Goal: Use online tool/utility: Utilize a website feature to perform a specific function

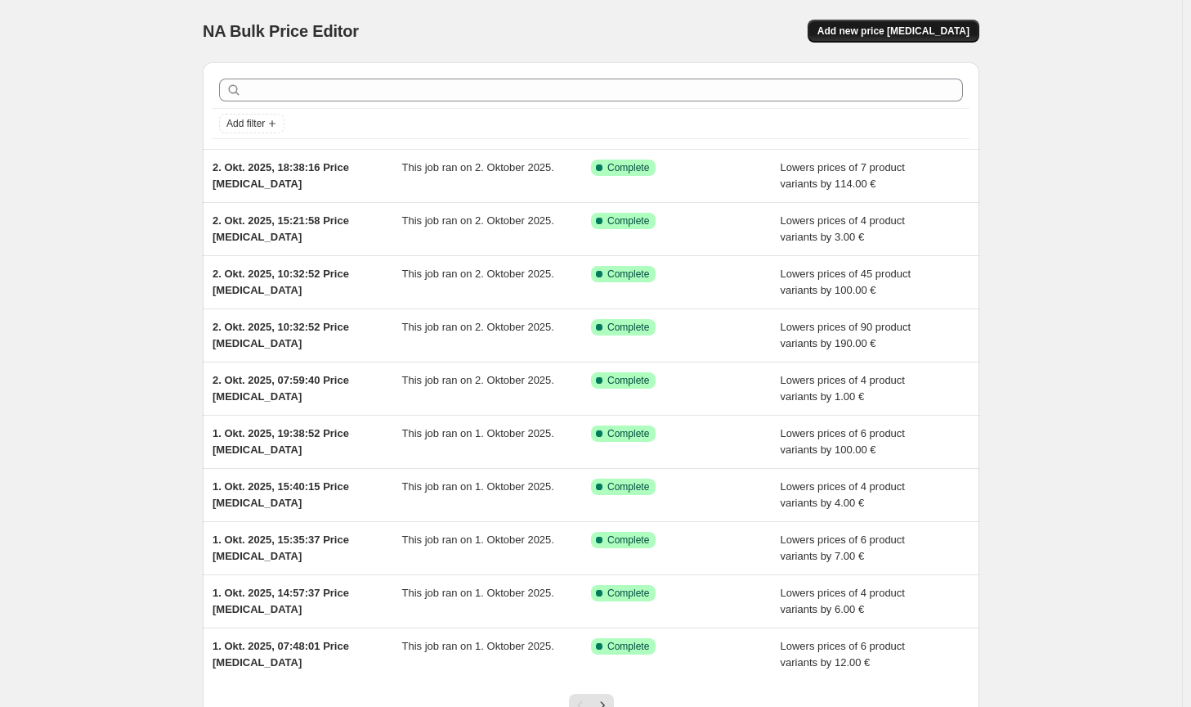
click at [910, 23] on button "Add new price [MEDICAL_DATA]" at bounding box center [894, 31] width 172 height 23
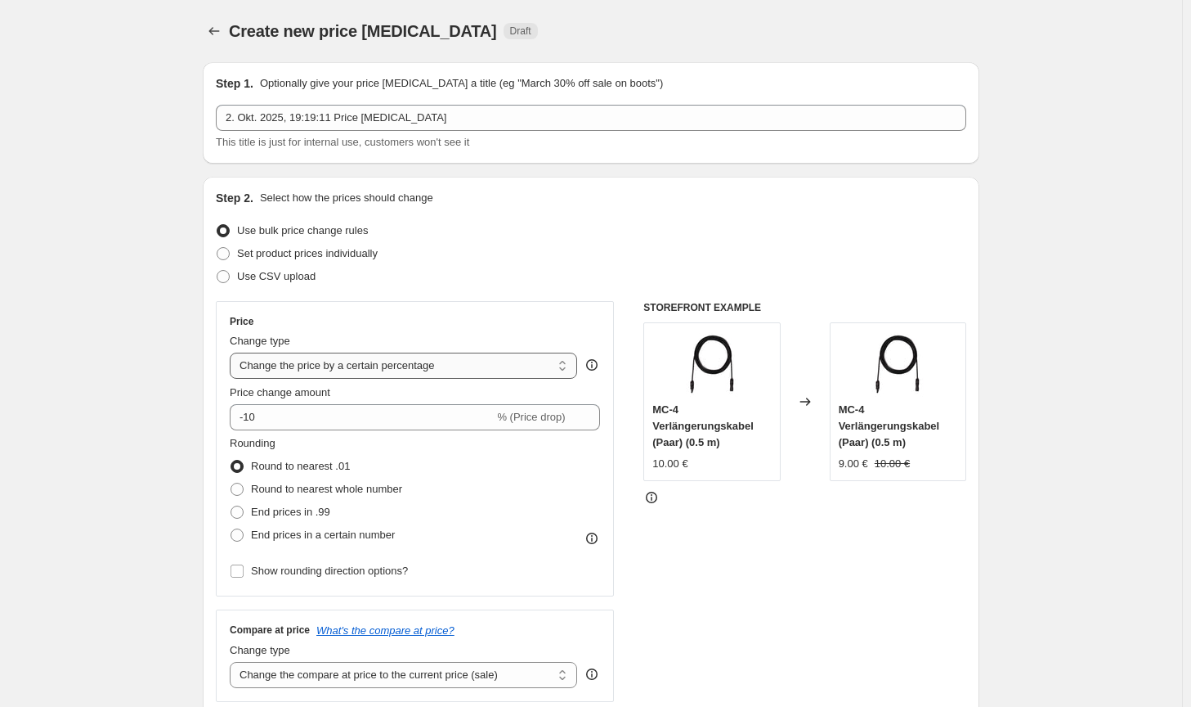
click at [420, 367] on select "Change the price to a certain amount Change the price by a certain amount Chang…" at bounding box center [404, 365] width 348 height 26
select select "by"
click at [233, 352] on select "Change the price to a certain amount Change the price by a certain amount Chang…" at bounding box center [404, 365] width 348 height 26
type input "-10.00"
drag, startPoint x: 358, startPoint y: 487, endPoint x: 348, endPoint y: 479, distance: 12.8
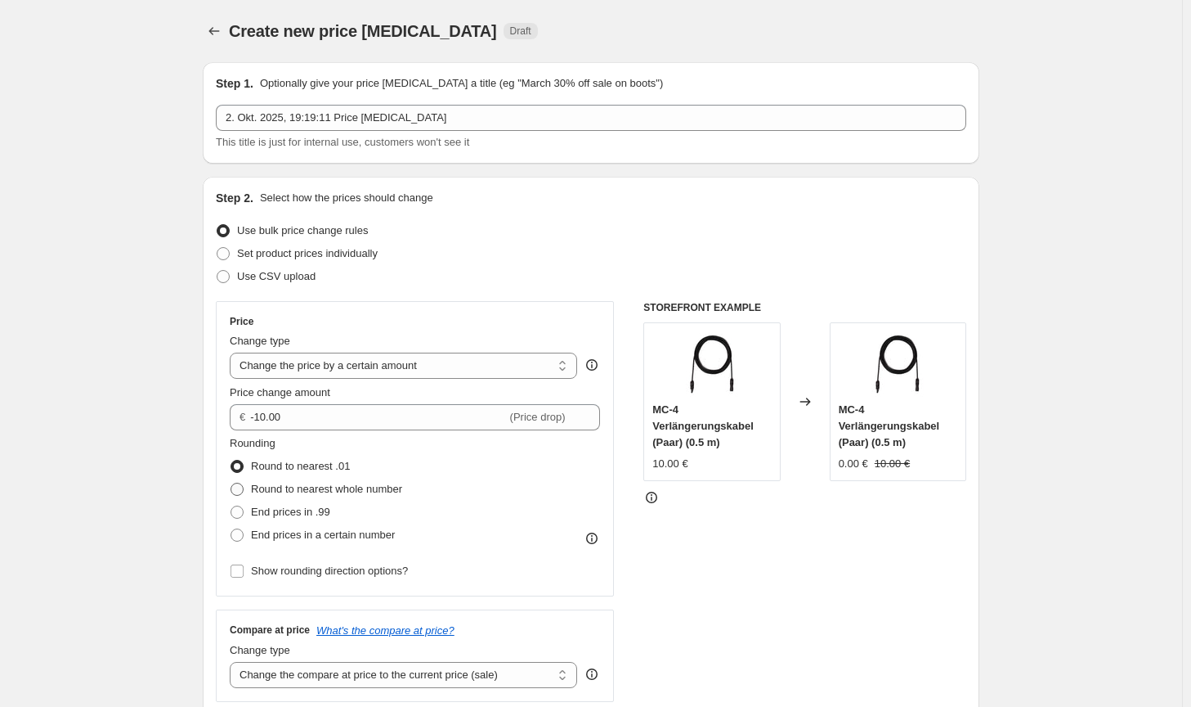
click at [358, 487] on span "Round to nearest whole number" at bounding box center [326, 488] width 151 height 12
click at [231, 483] on input "Round to nearest whole number" at bounding box center [231, 482] width 1 height 1
radio input "true"
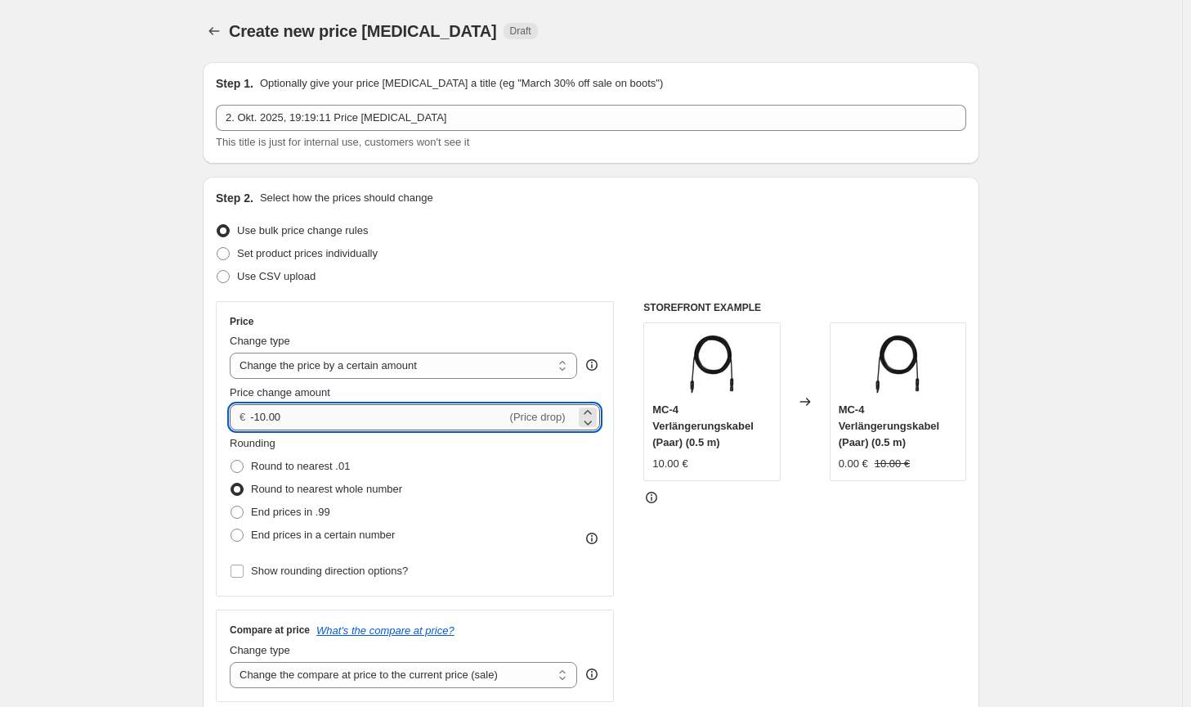
drag, startPoint x: 312, startPoint y: 421, endPoint x: 265, endPoint y: 411, distance: 48.4
click at [265, 411] on input "-10.00" at bounding box center [378, 417] width 256 height 26
type input "-1.00"
click at [921, 583] on div "STOREFRONT EXAMPLE MC-4 Verlängerungskabel (Paar) (0.5 m) 10.00 € Changed to MC…" at bounding box center [805, 501] width 323 height 401
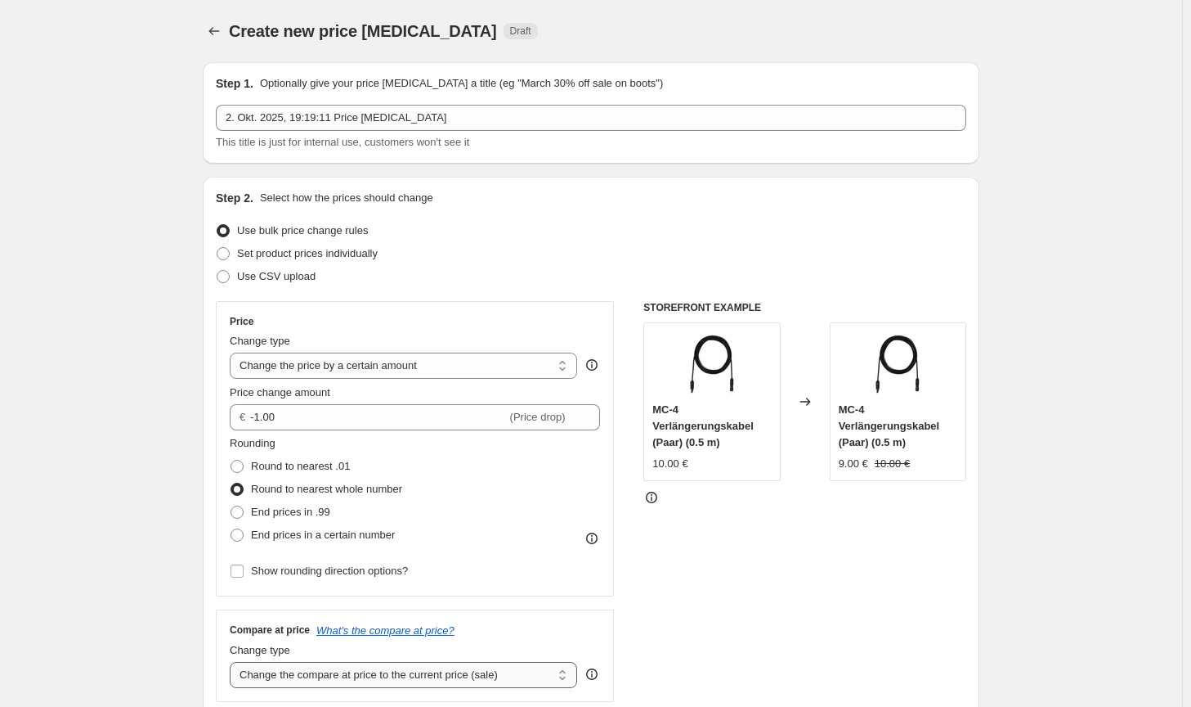
click at [441, 680] on select "Change the compare at price to the current price (sale) Change the compare at p…" at bounding box center [404, 675] width 348 height 26
select select "no_change"
click at [233, 662] on select "Change the compare at price to the current price (sale) Change the compare at p…" at bounding box center [404, 675] width 348 height 26
click at [879, 631] on div "STOREFRONT EXAMPLE MC-4 Verlängerungskabel (Paar) (0.5 m) 10.00 € Changed to MC…" at bounding box center [805, 501] width 323 height 401
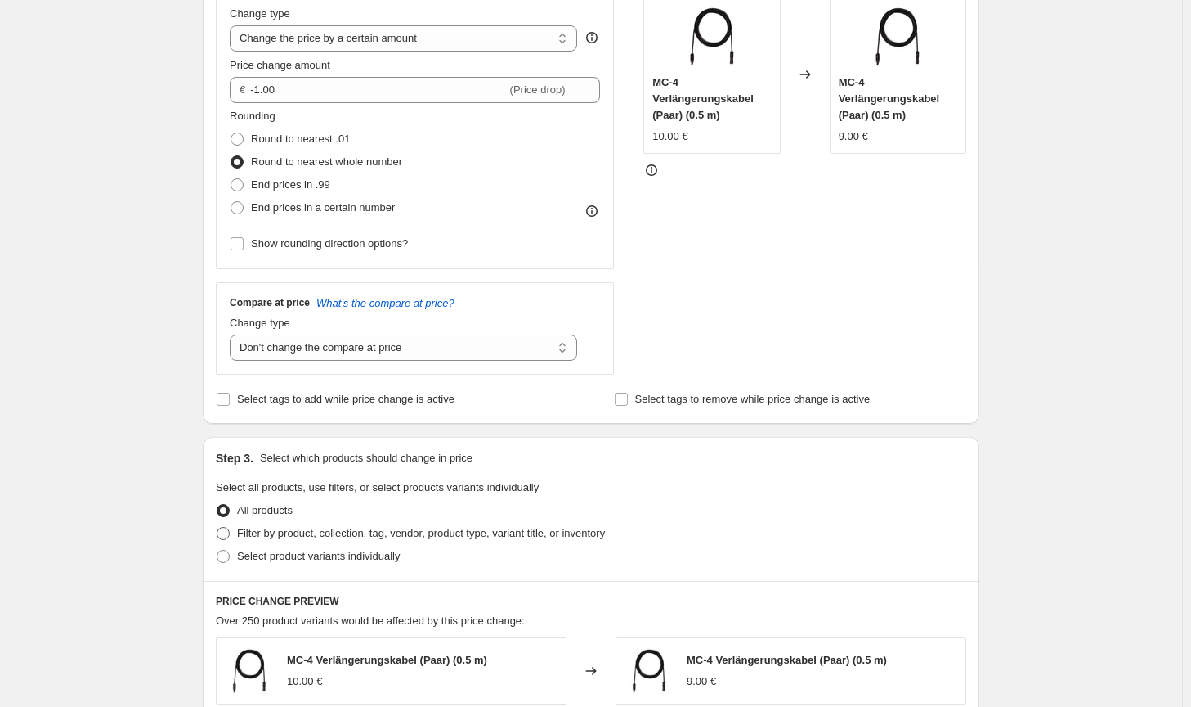
click at [592, 536] on span "Filter by product, collection, tag, vendor, product type, variant title, or inv…" at bounding box center [421, 533] width 368 height 12
click at [218, 527] on input "Filter by product, collection, tag, vendor, product type, variant title, or inv…" at bounding box center [217, 527] width 1 height 1
radio input "true"
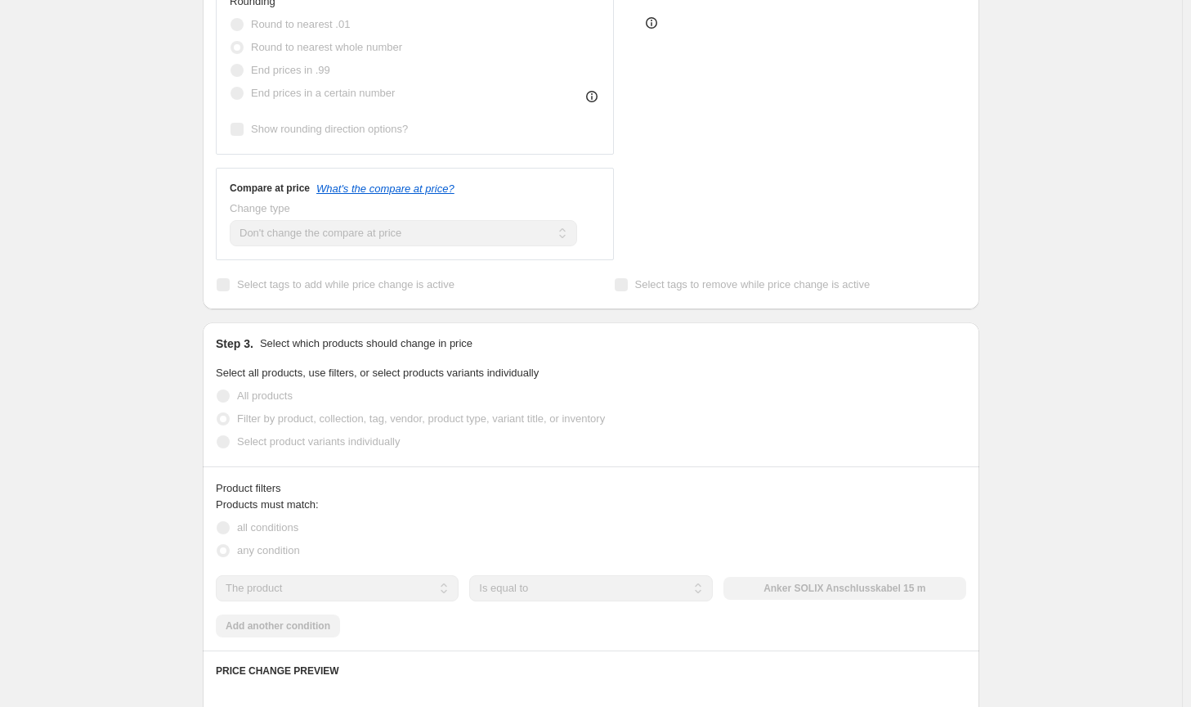
scroll to position [491, 0]
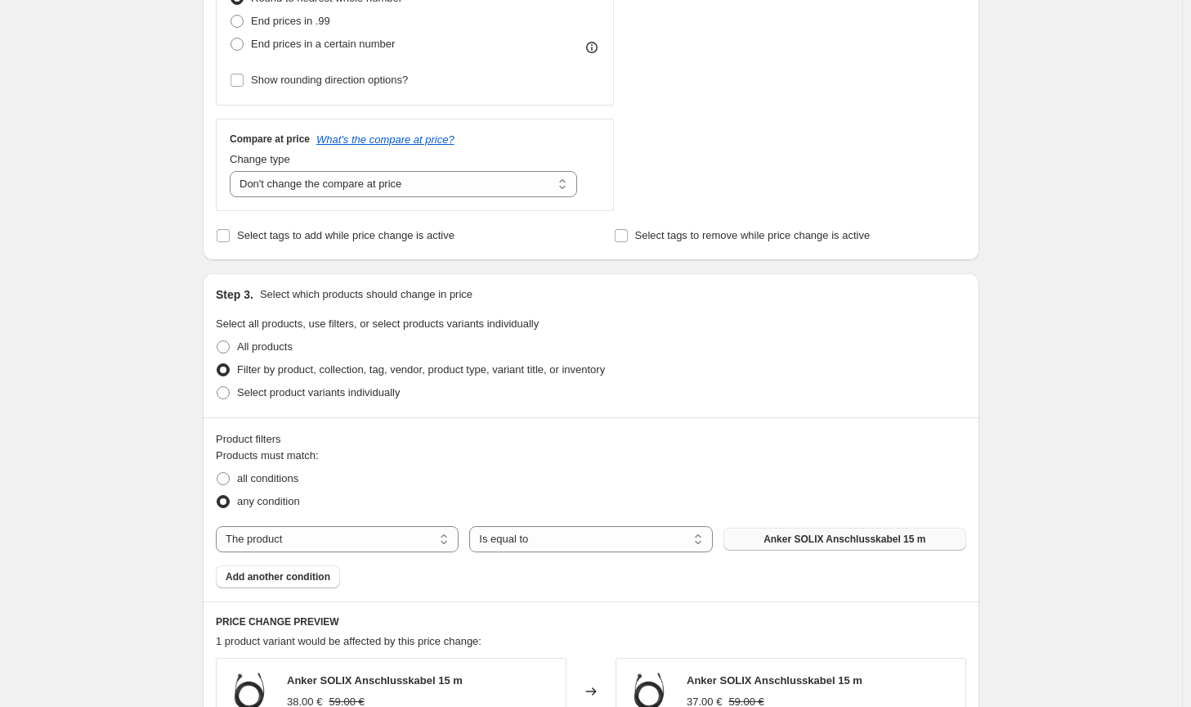
click at [858, 532] on button "Anker SOLIX Anschlusskabel 15 m" at bounding box center [845, 538] width 243 height 23
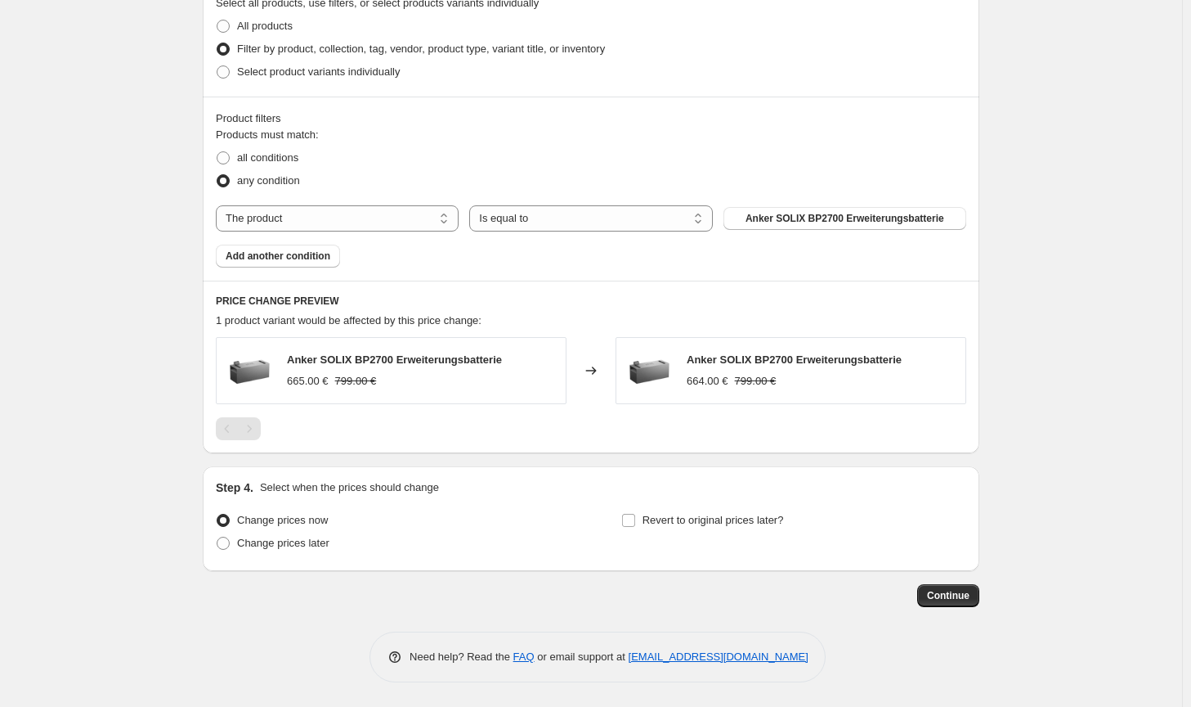
click at [965, 602] on button "Continue" at bounding box center [948, 595] width 62 height 23
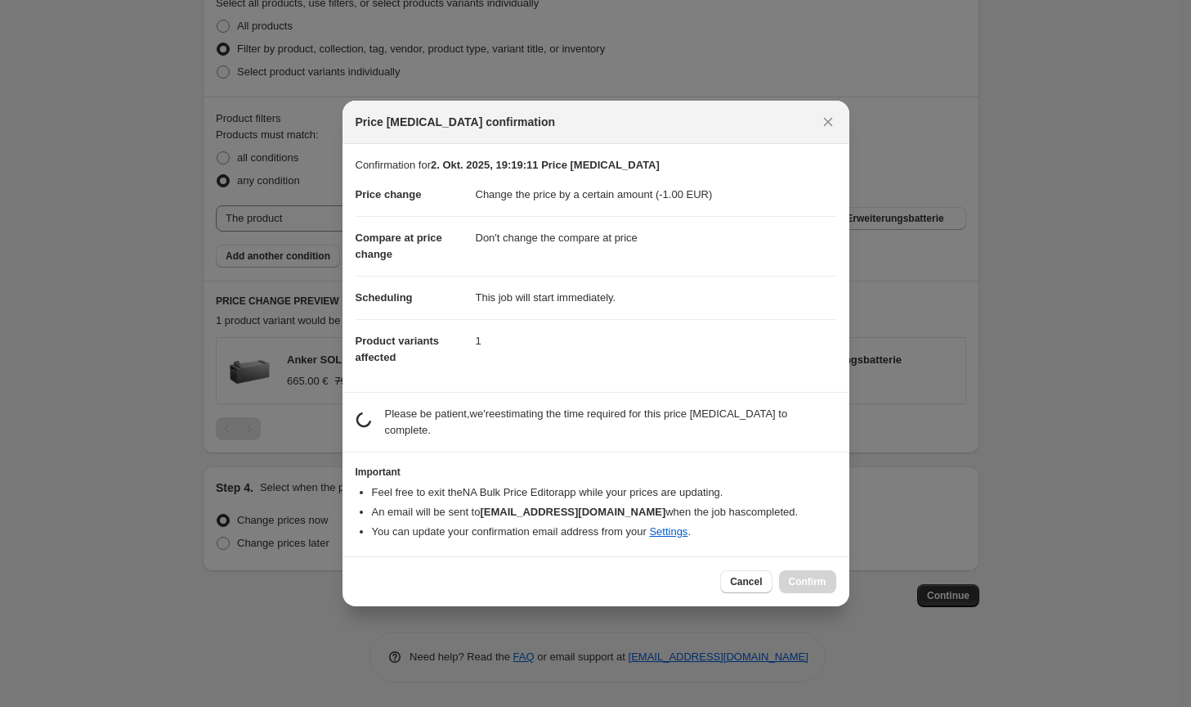
click at [841, 576] on div "Cancel Confirm" at bounding box center [596, 581] width 507 height 50
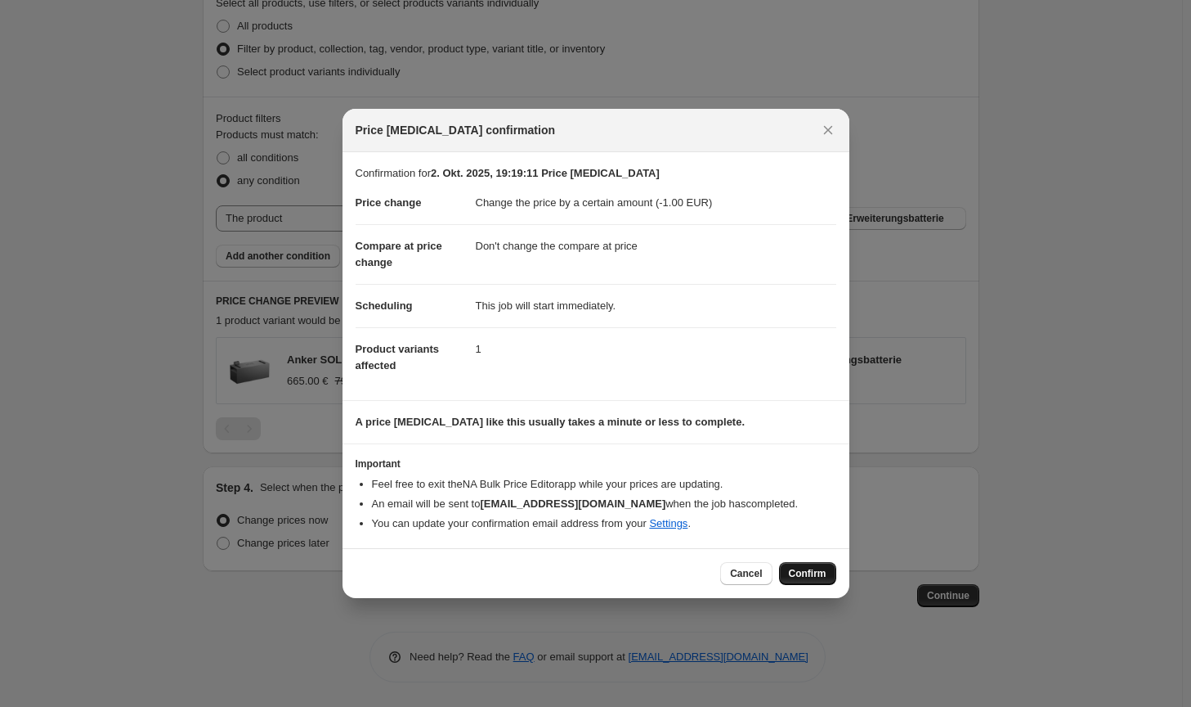
click at [832, 575] on button "Confirm" at bounding box center [807, 573] width 57 height 23
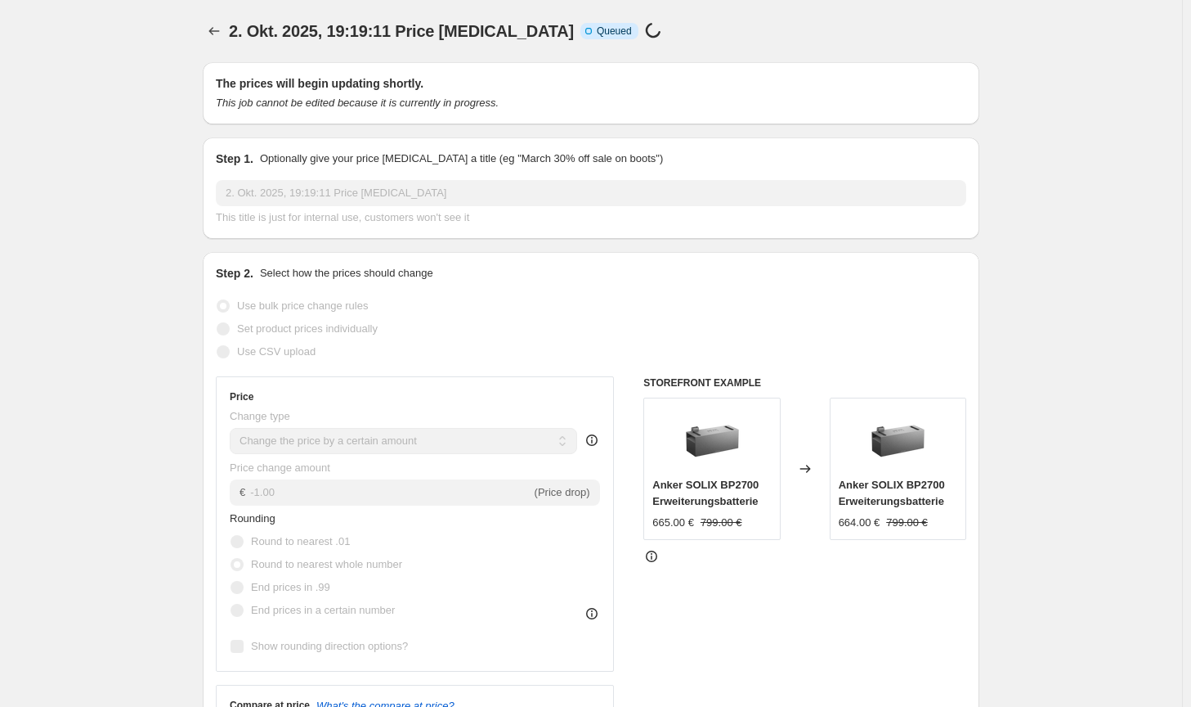
scroll to position [811, 0]
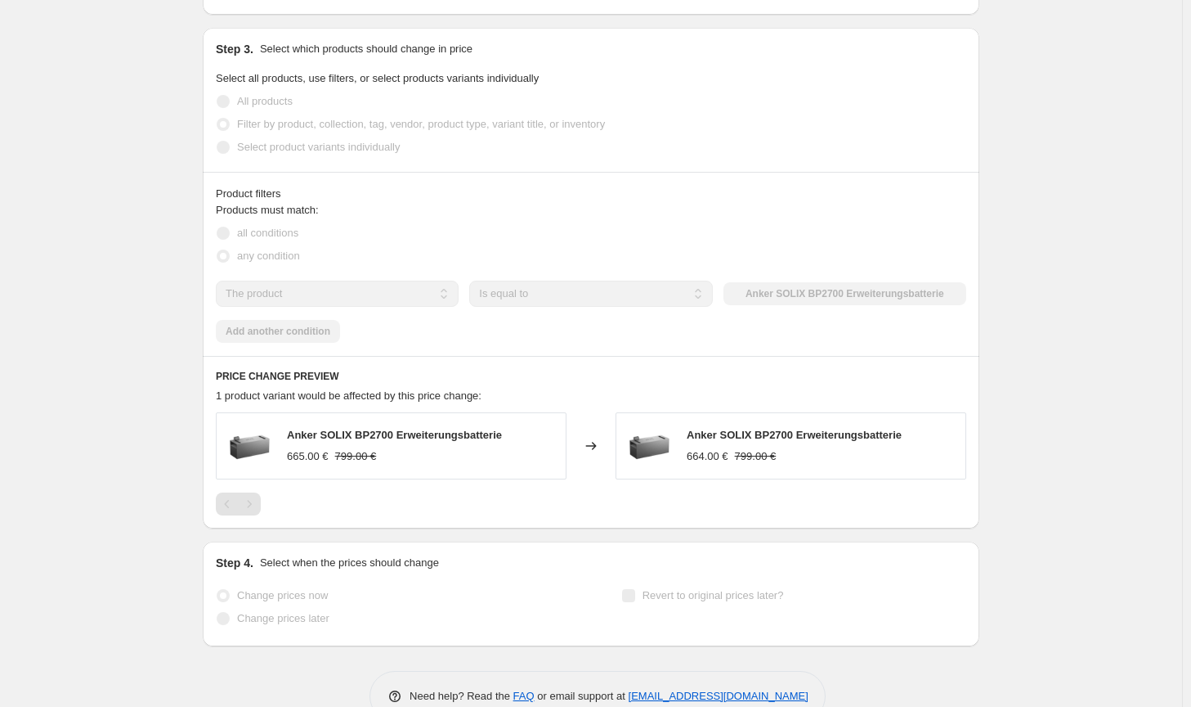
select select "by"
select select "no_change"
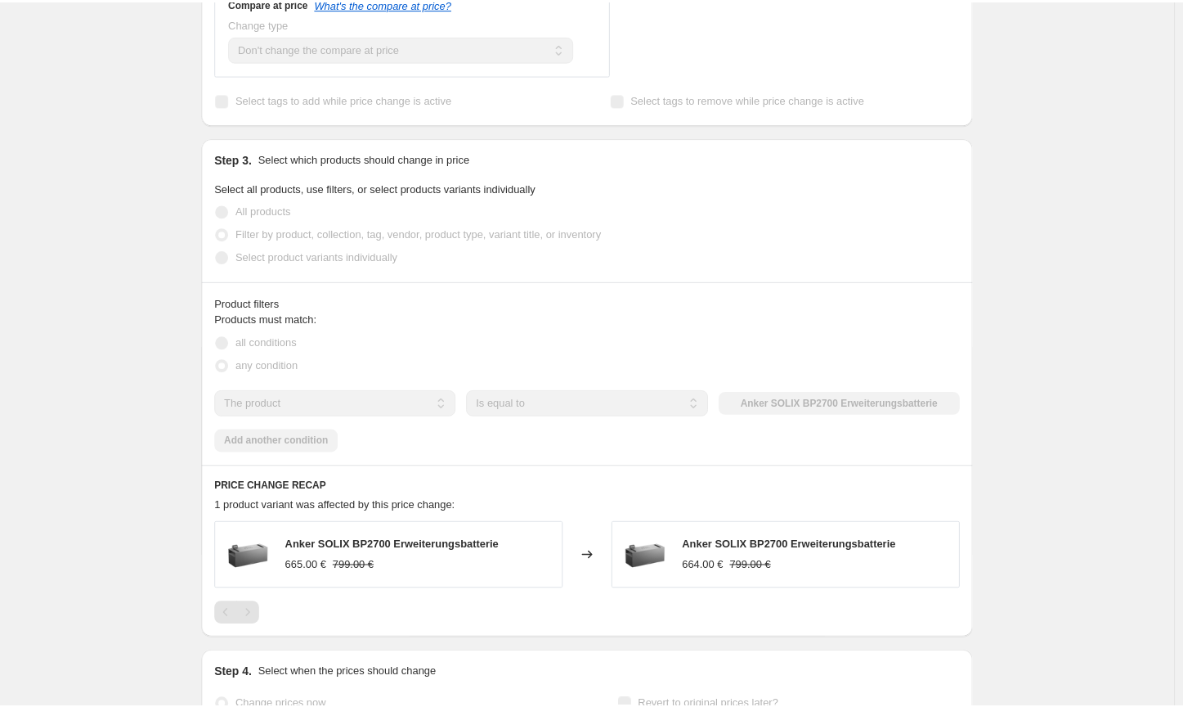
scroll to position [0, 0]
